Goal: Information Seeking & Learning: Learn about a topic

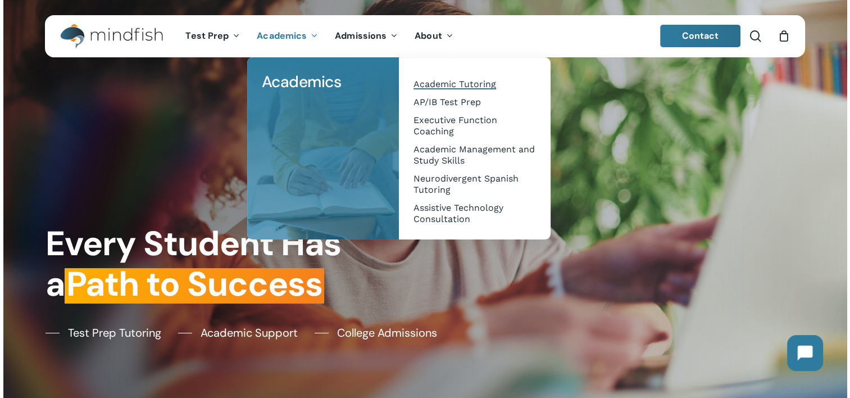
click at [445, 83] on span "Academic Tutoring" at bounding box center [455, 84] width 83 height 11
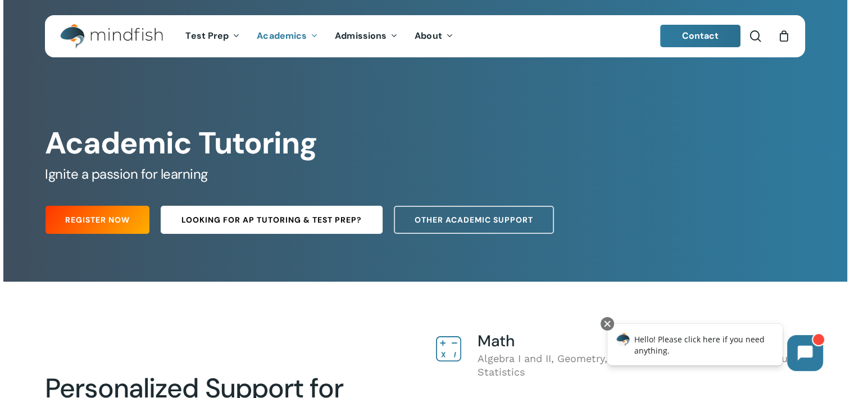
click at [241, 219] on span "Looking for AP Tutoring & Test Prep?" at bounding box center [272, 219] width 180 height 11
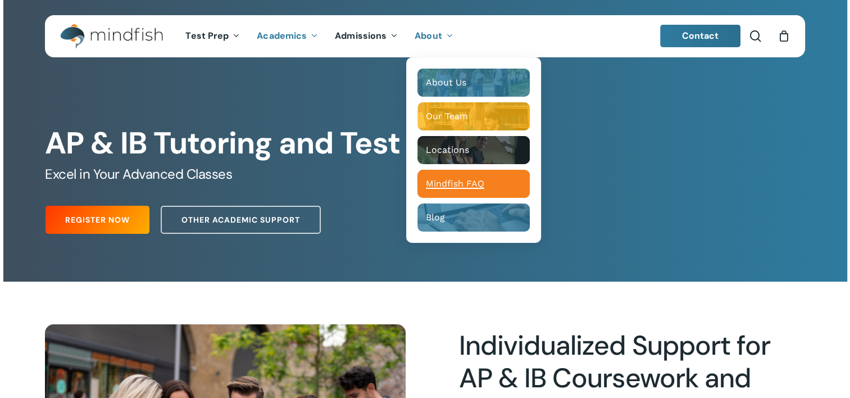
click at [464, 182] on span "Mindfish FAQ" at bounding box center [455, 183] width 58 height 11
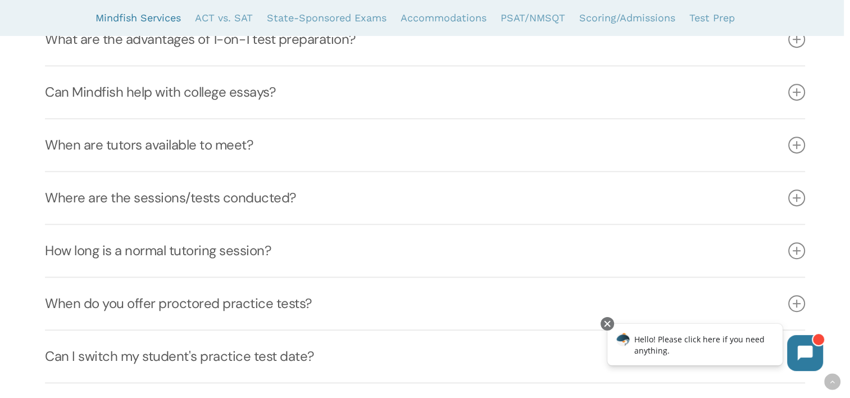
scroll to position [562, 0]
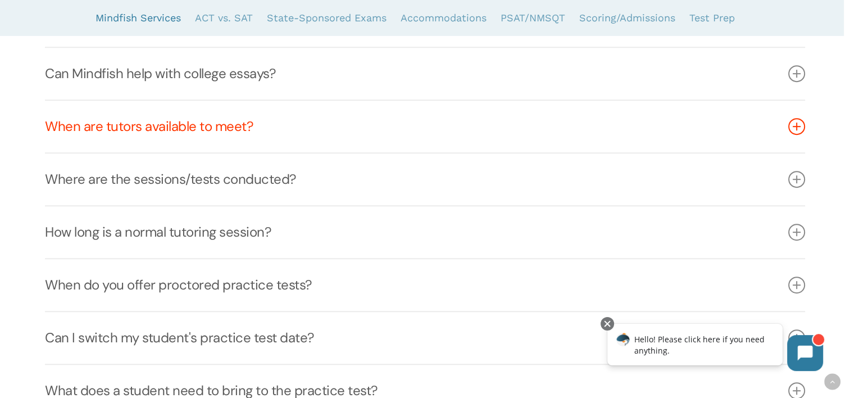
click at [384, 130] on link "When are tutors available to meet?" at bounding box center [425, 127] width 760 height 52
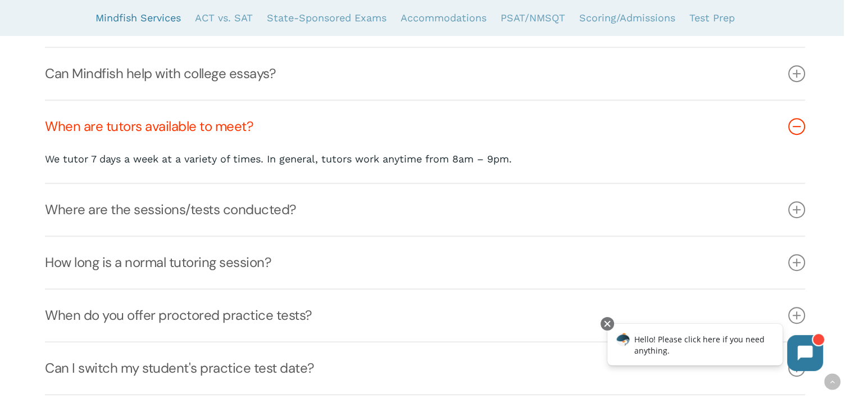
scroll to position [618, 0]
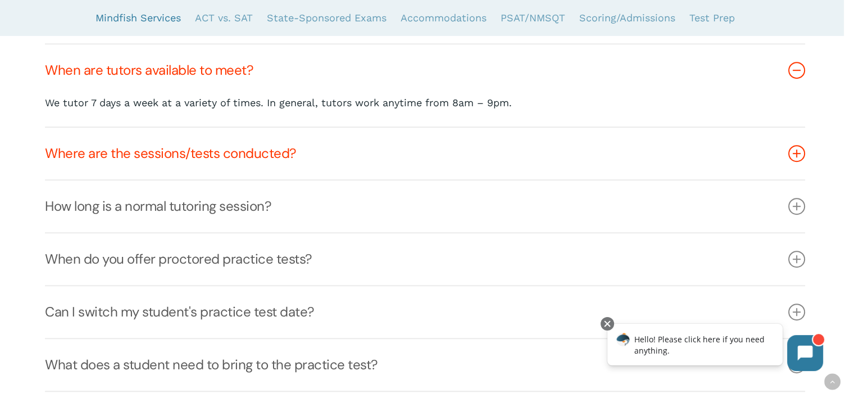
click at [386, 151] on link "Where are the sessions/tests conducted?" at bounding box center [425, 154] width 760 height 52
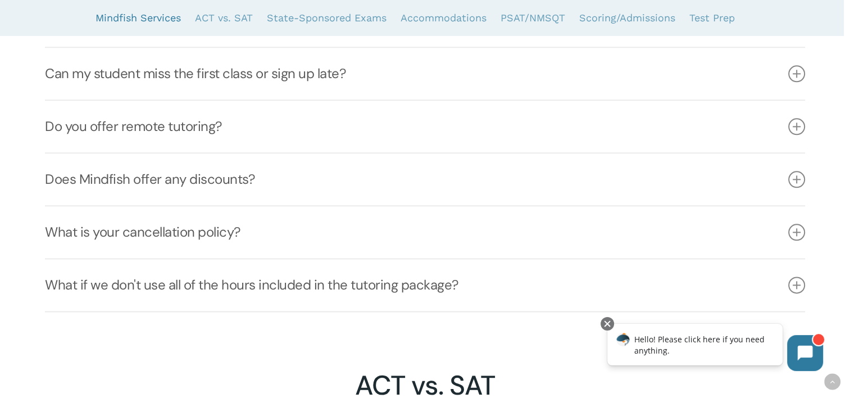
scroll to position [1405, 0]
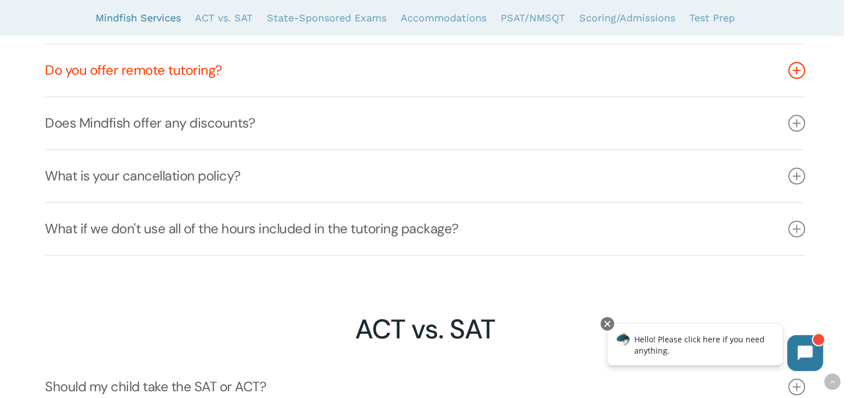
click at [408, 79] on link "Do you offer remote tutoring?" at bounding box center [425, 70] width 760 height 52
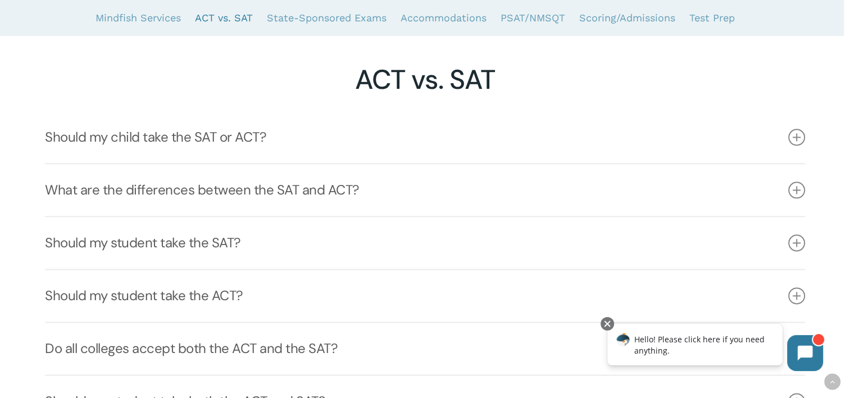
scroll to position [1348, 0]
click at [393, 144] on link "Should my child take the SAT or ACT?" at bounding box center [425, 137] width 760 height 52
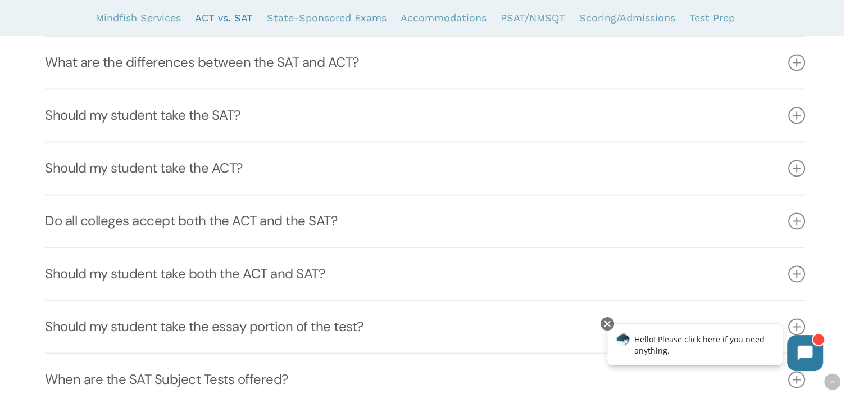
scroll to position [1629, 0]
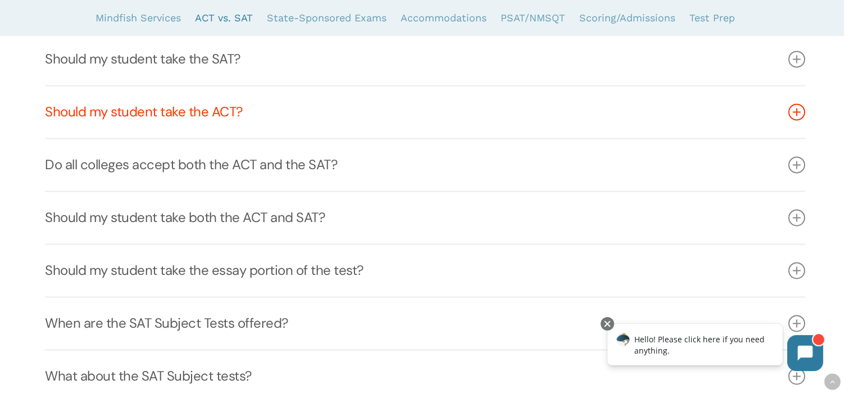
click at [391, 110] on link "Should my student take the ACT?" at bounding box center [425, 112] width 760 height 52
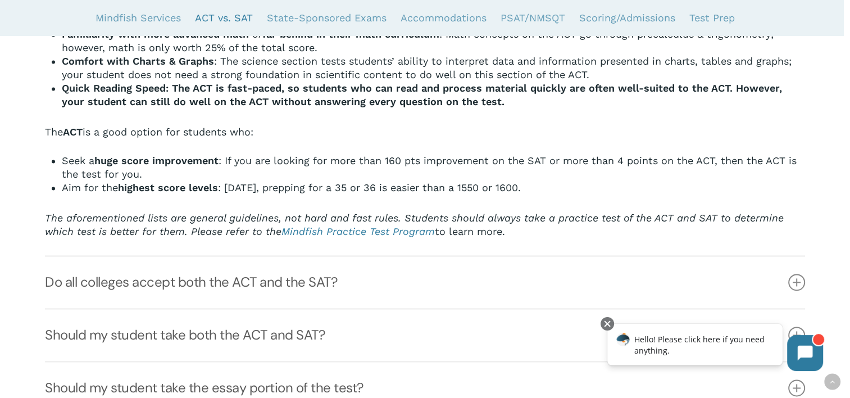
scroll to position [1710, 0]
